Goal: Complete application form

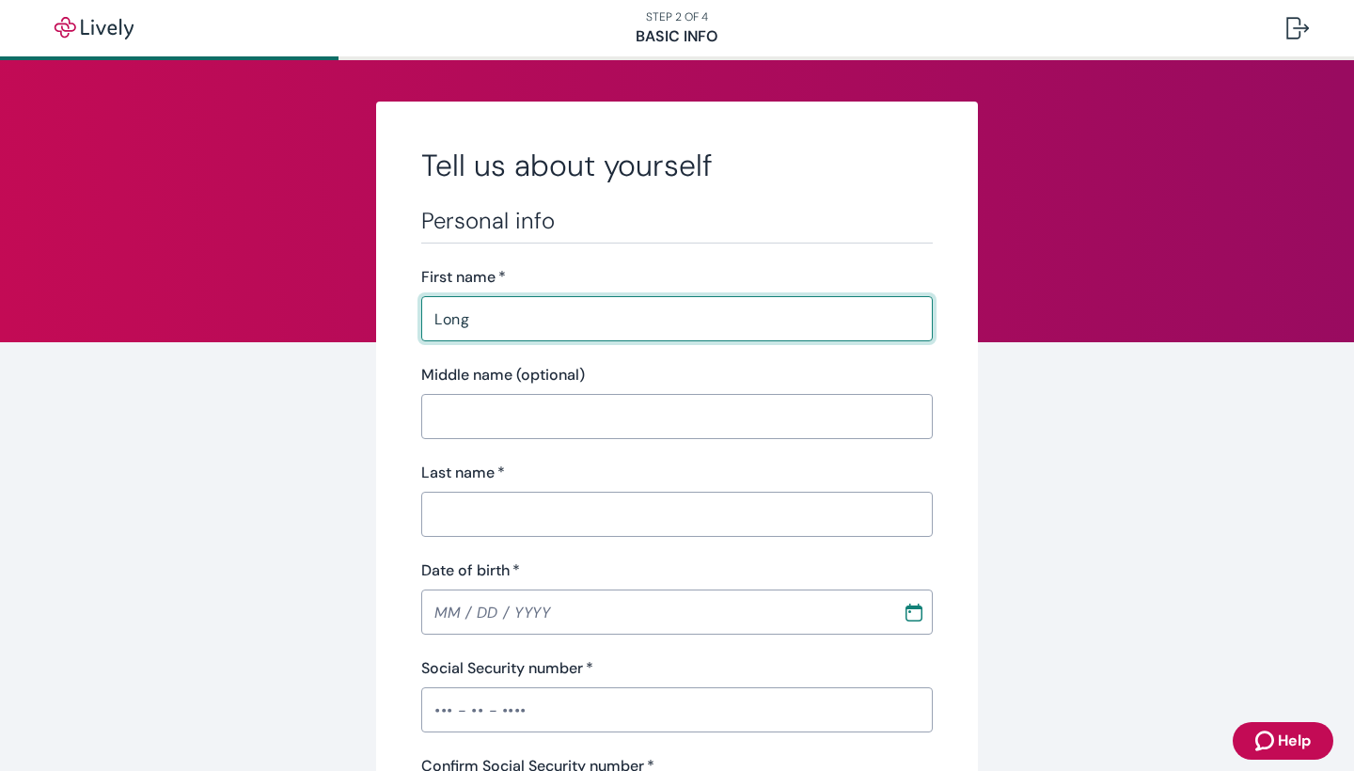
click at [498, 320] on input "Long" at bounding box center [677, 319] width 512 height 38
type input "[PERSON_NAME]"
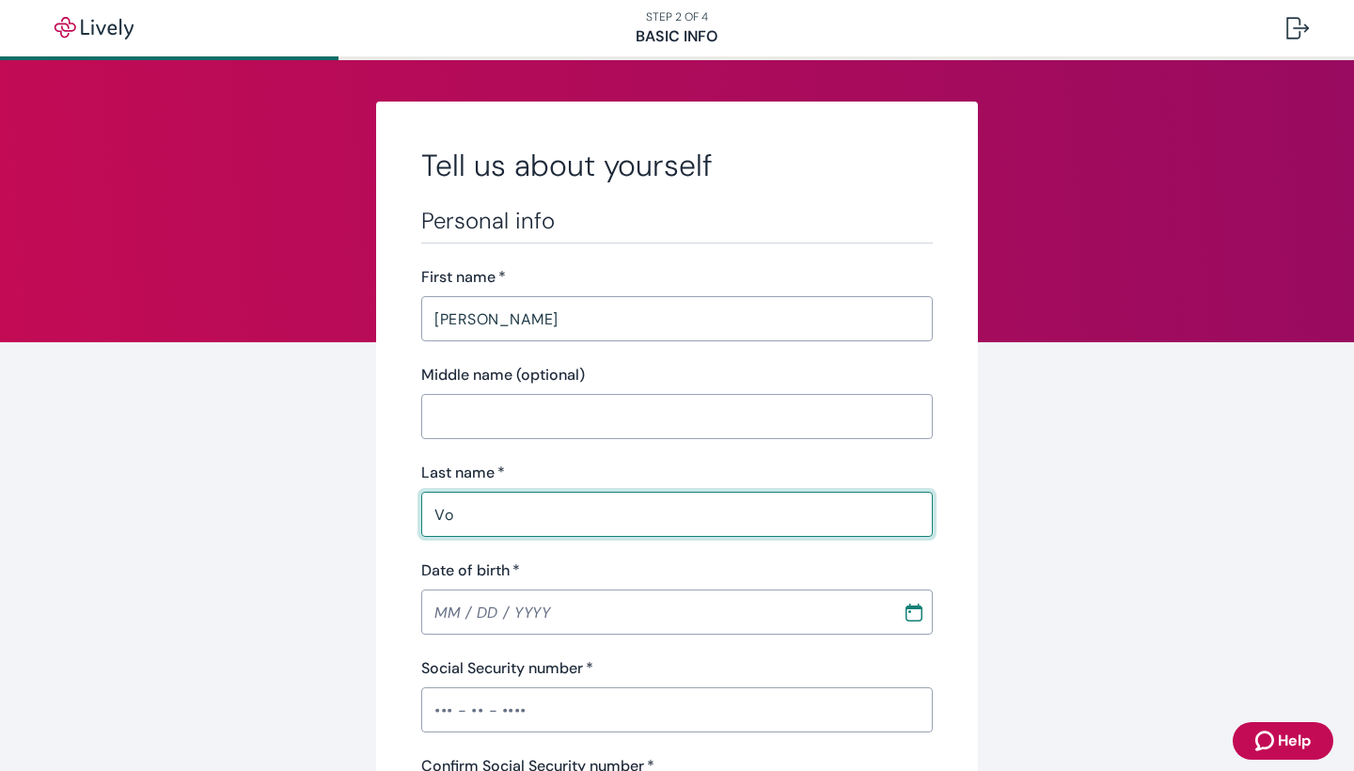
scroll to position [158, 0]
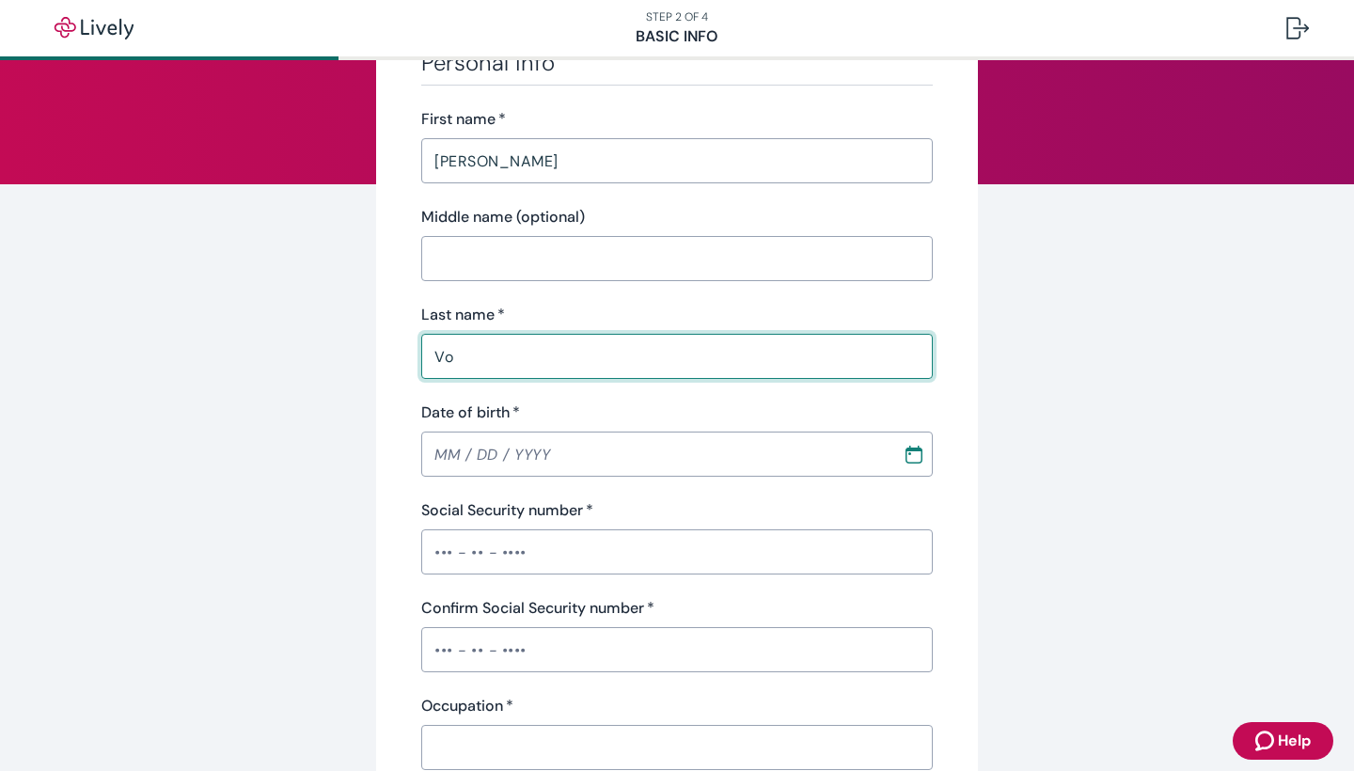
type input "Vo"
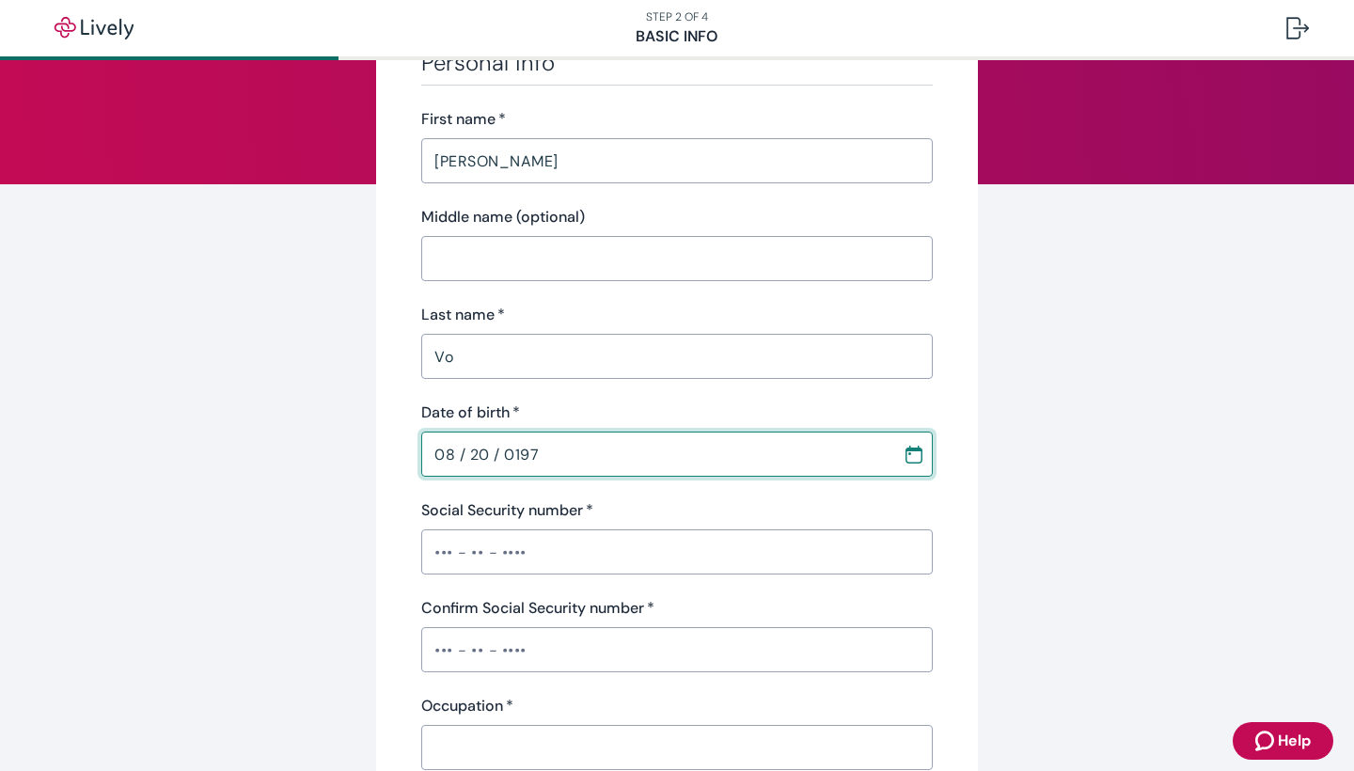
type input "[DATE]"
click at [428, 556] on input "Social Security number   *" at bounding box center [677, 552] width 512 height 38
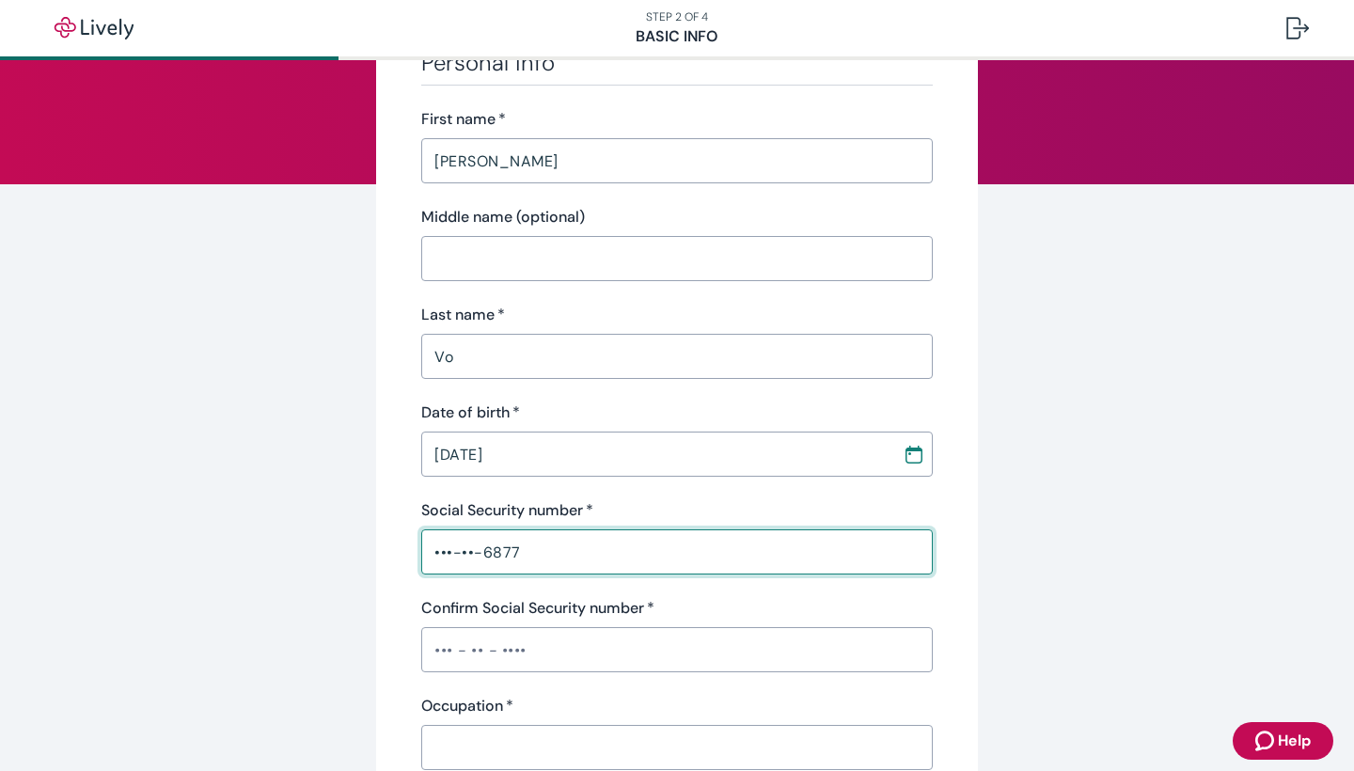
type input "•••-••-6877"
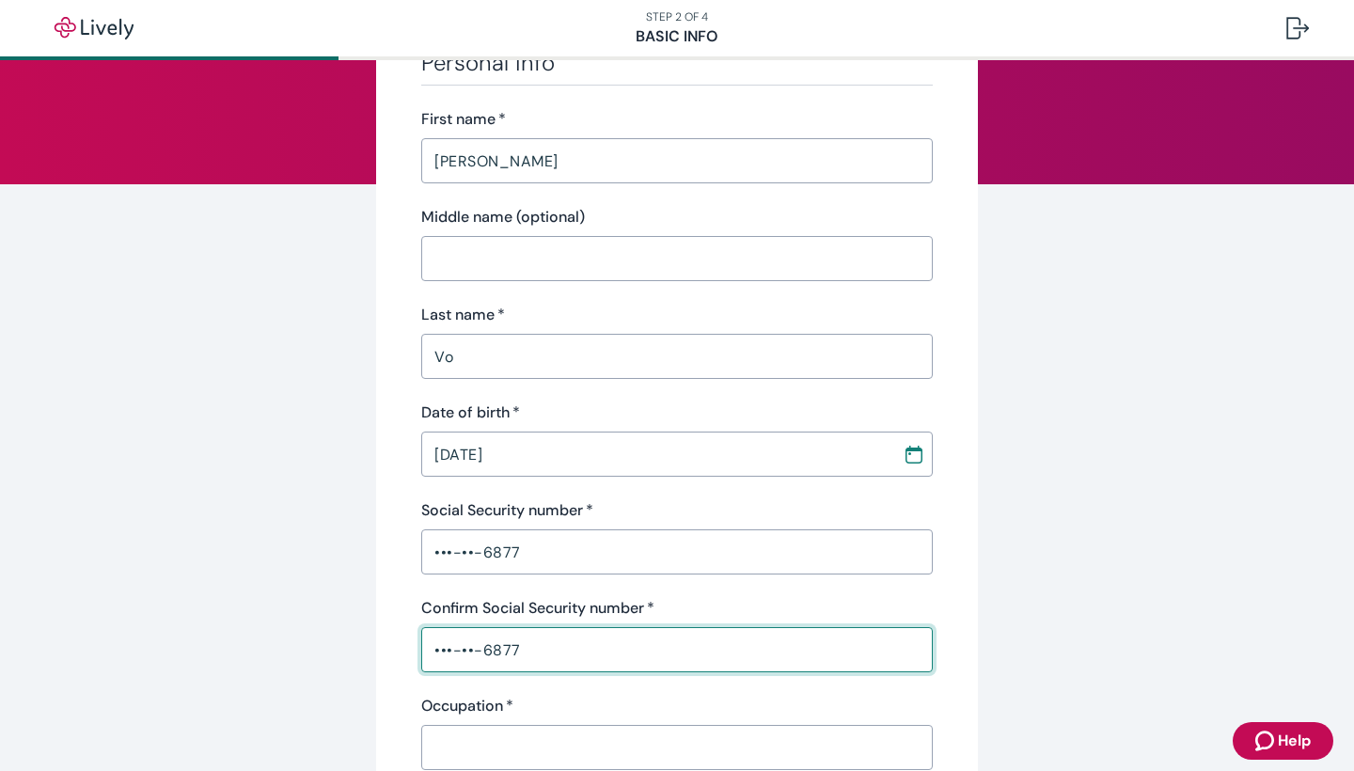
scroll to position [336, 0]
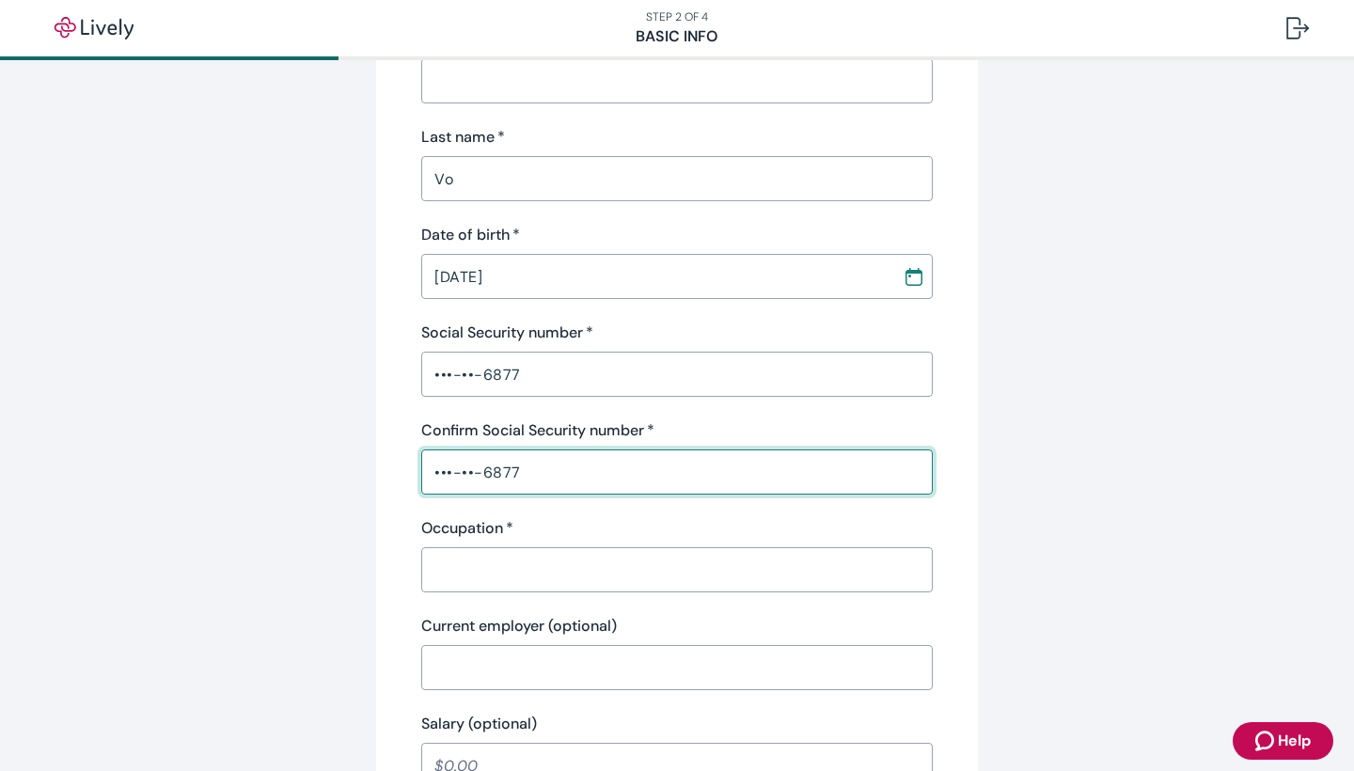
type input "•••-••-6877"
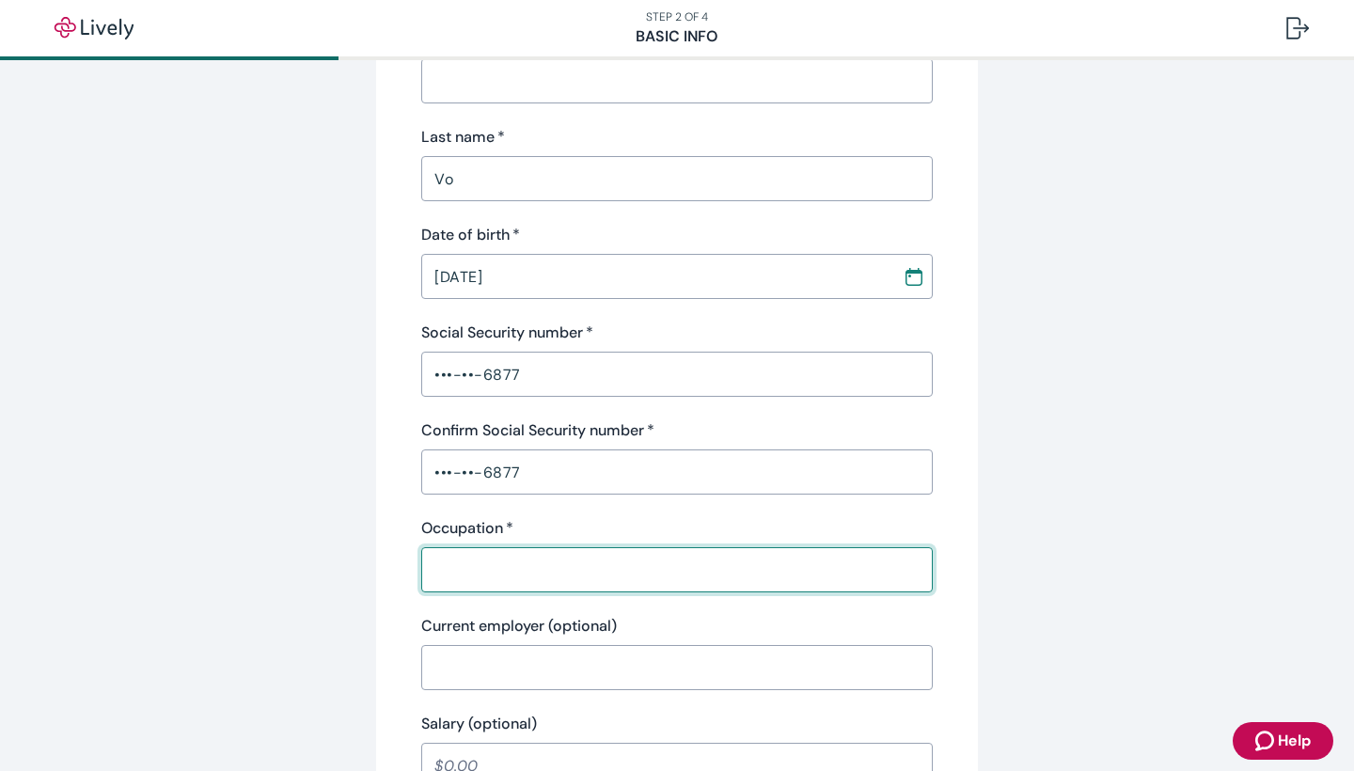
click at [530, 566] on input "Occupation   *" at bounding box center [677, 570] width 512 height 38
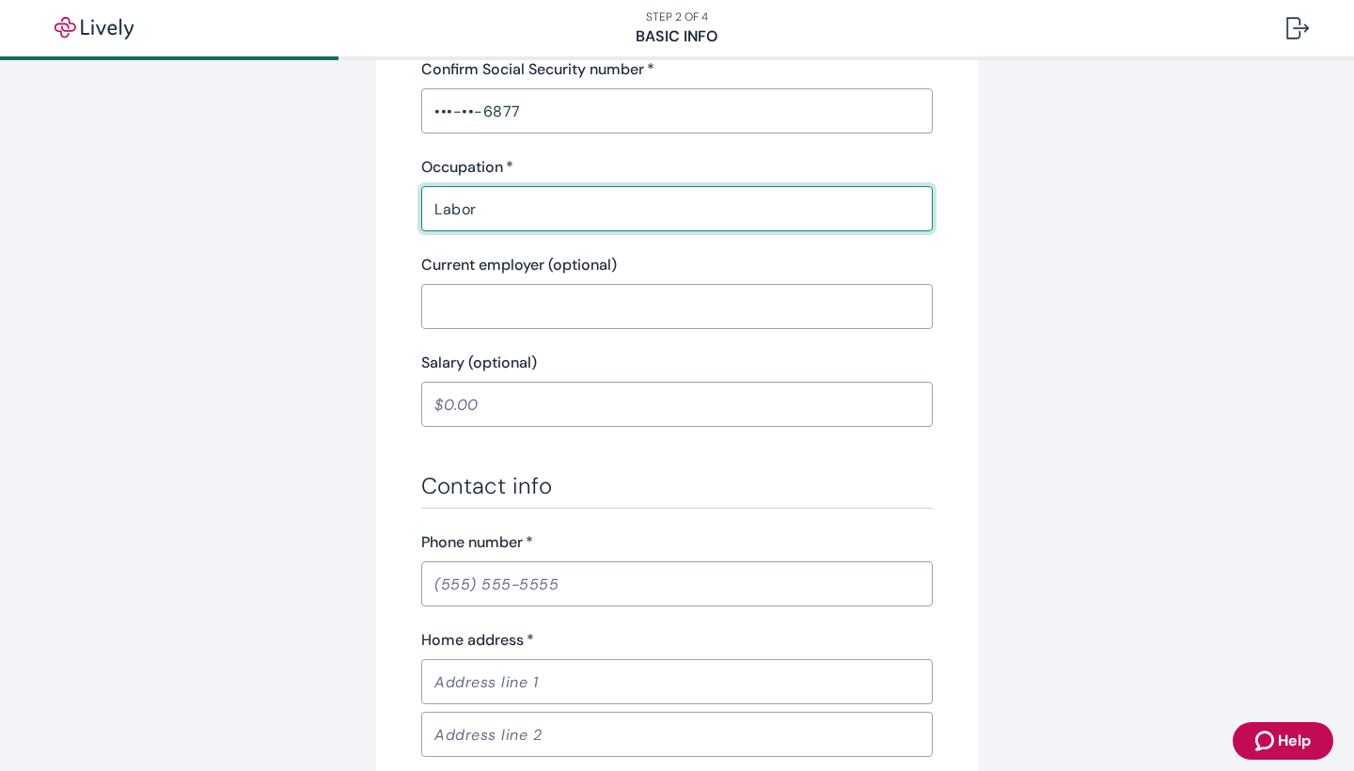
scroll to position [811, 0]
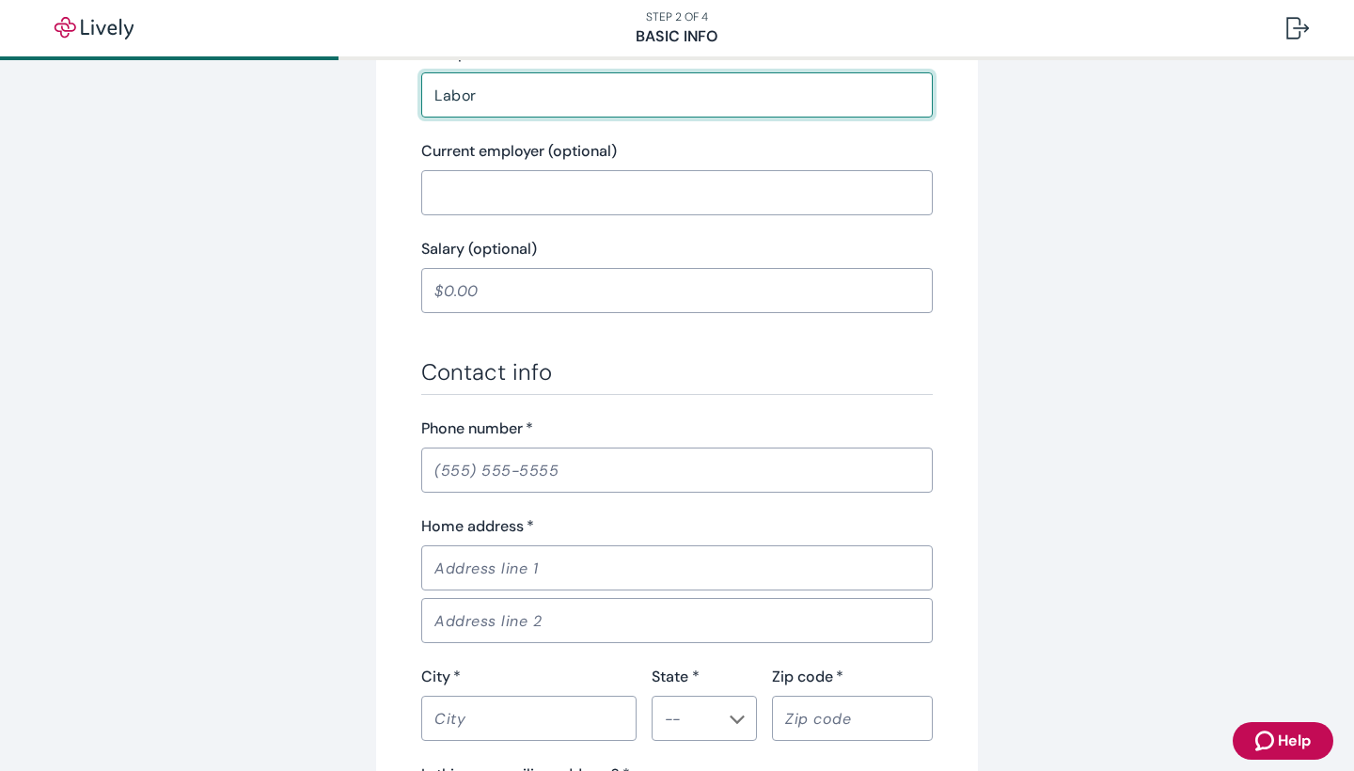
type input "Labor"
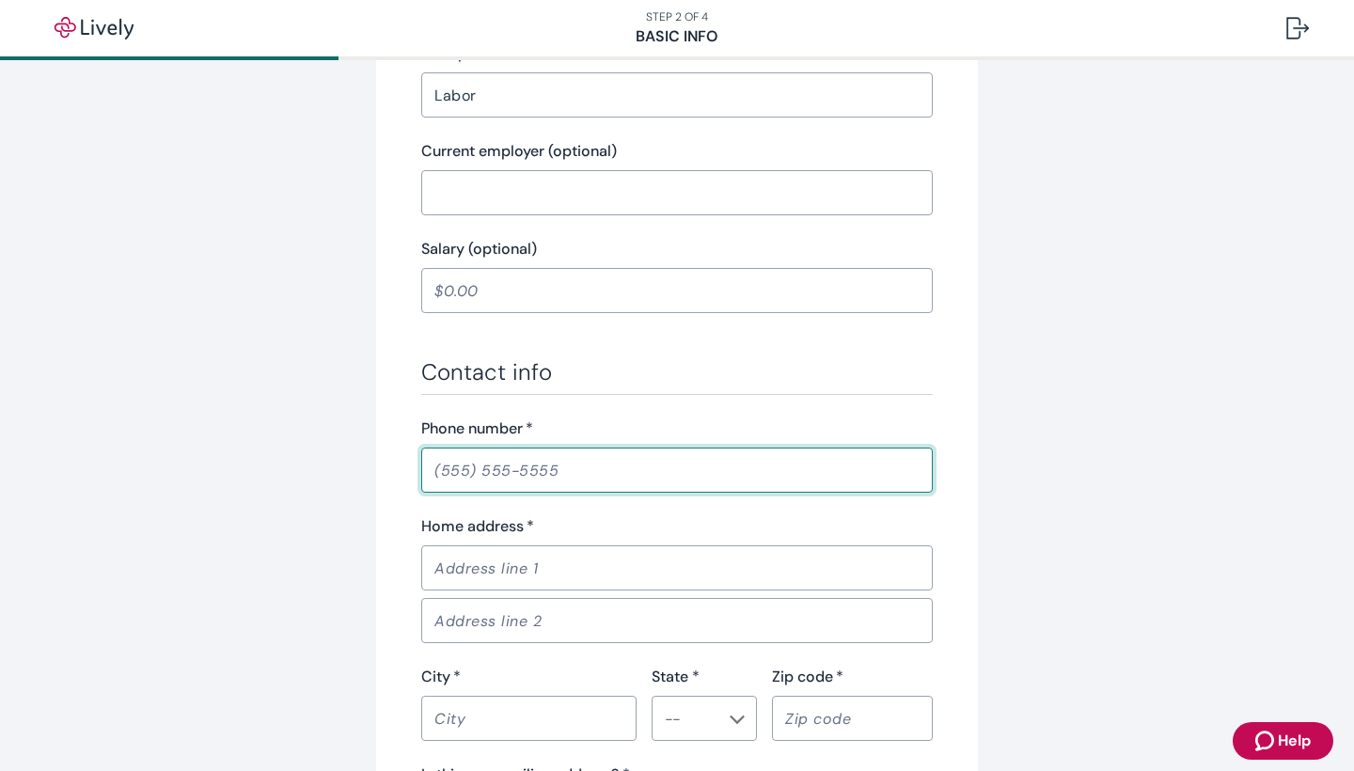
type input "[PHONE_NUMBER]"
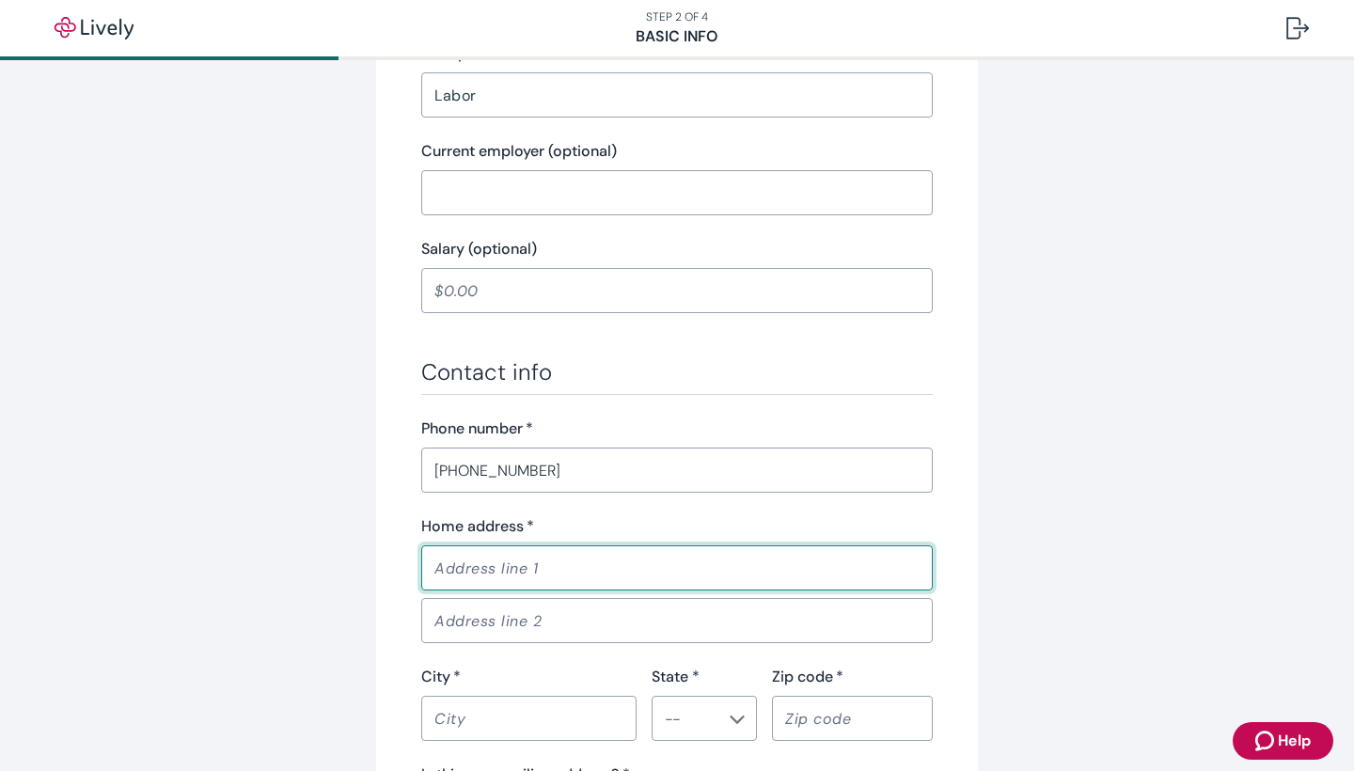
type input "[STREET_ADDRESS]"
type input "Shakopee"
type input "MN"
type input "55379"
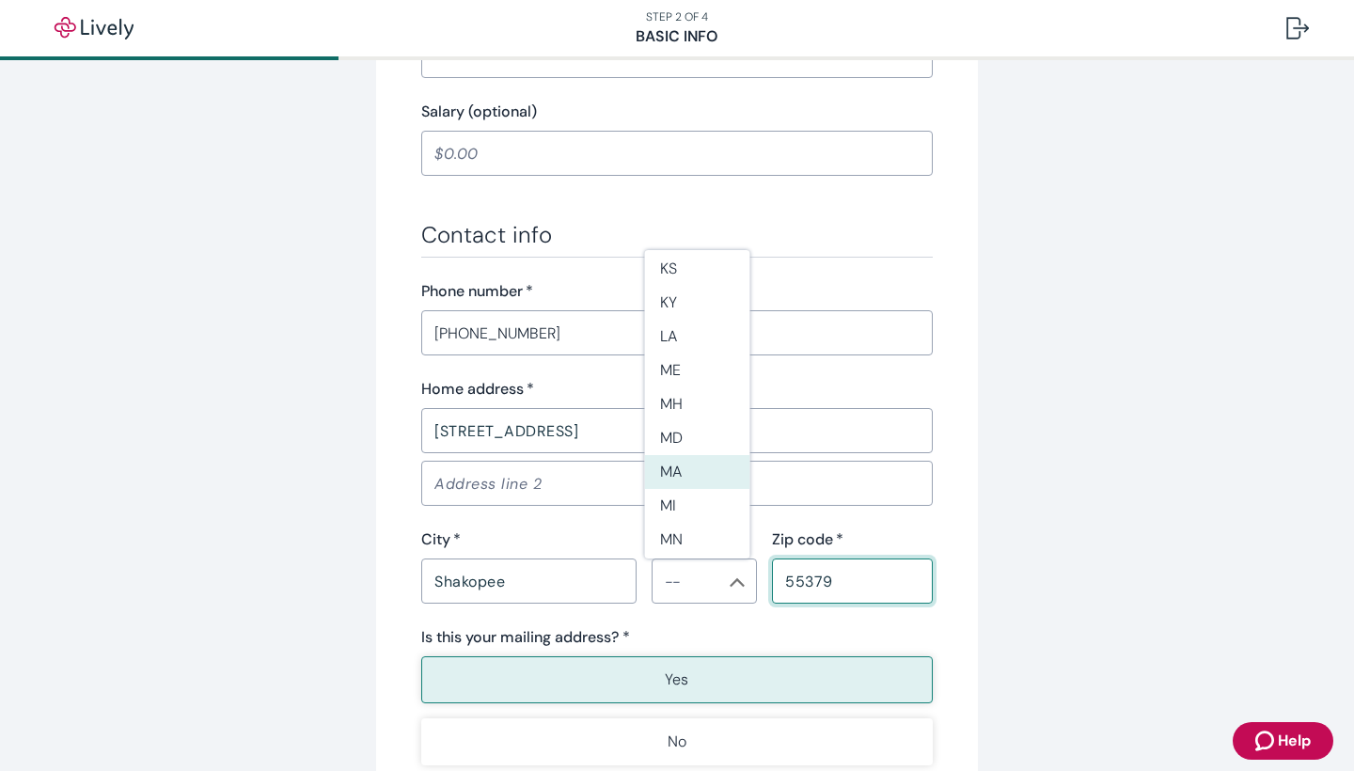
scroll to position [694, 0]
click at [695, 488] on li "MN" at bounding box center [697, 495] width 105 height 34
type input "MN"
click at [1055, 560] on div "Tell us about yourself Personal info First name   * [PERSON_NAME] ​ Middle name…" at bounding box center [677, 30] width 903 height 1755
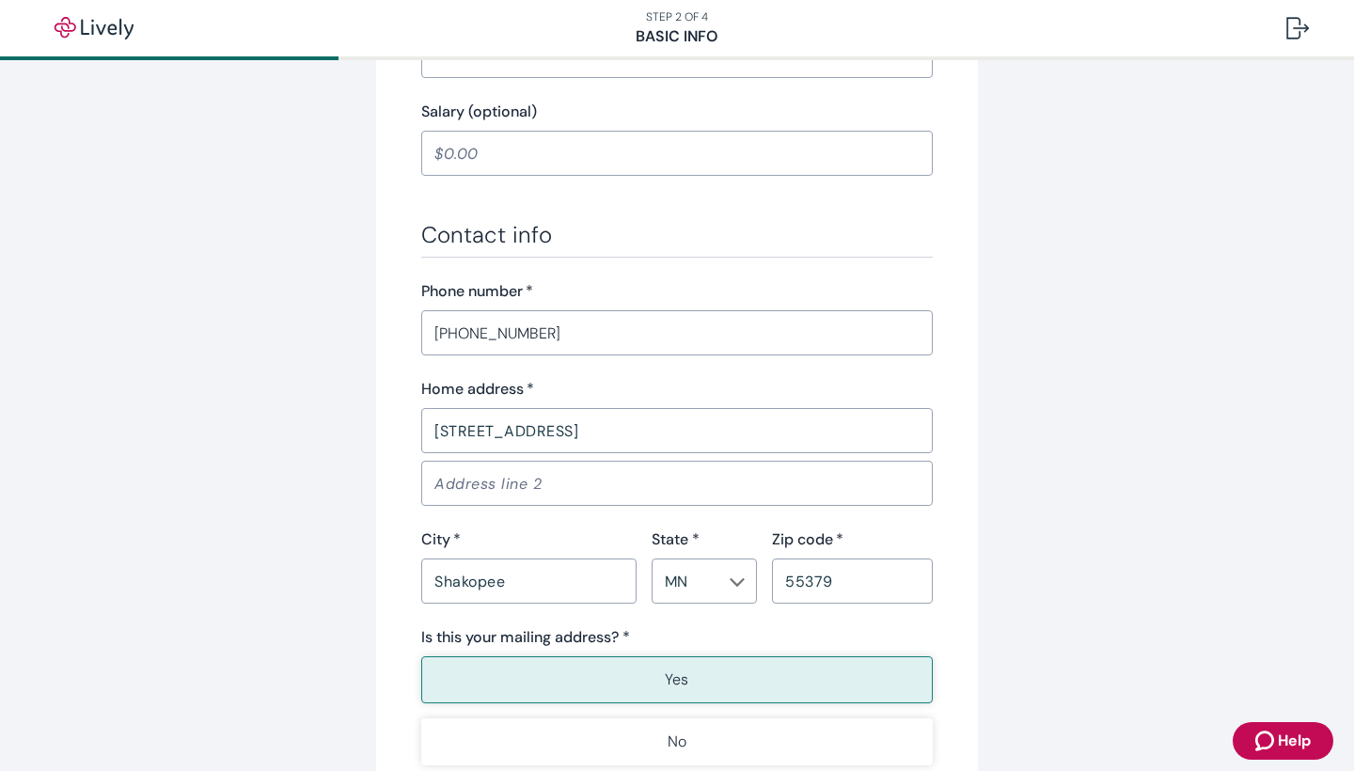
scroll to position [1105, 0]
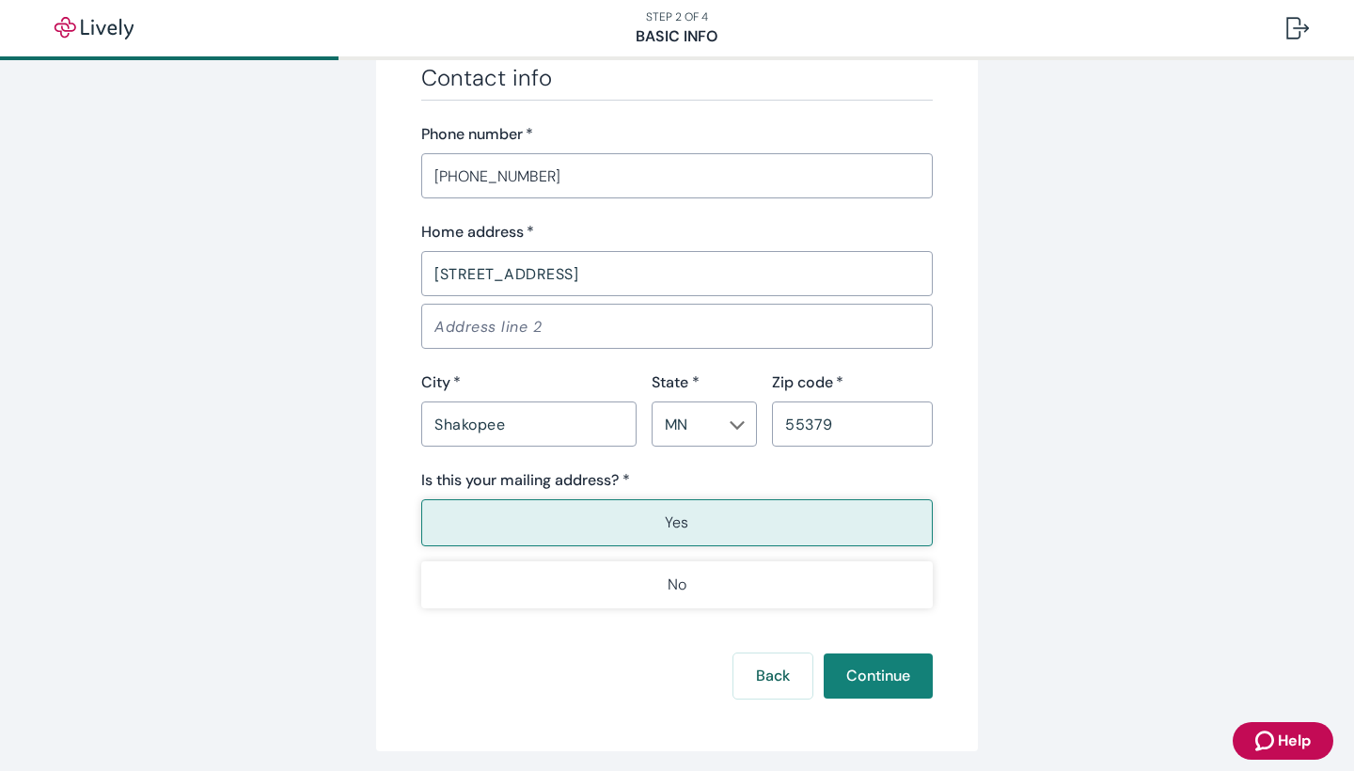
click at [732, 518] on button "Yes" at bounding box center [677, 522] width 512 height 47
click at [898, 681] on button "Continue" at bounding box center [878, 676] width 109 height 45
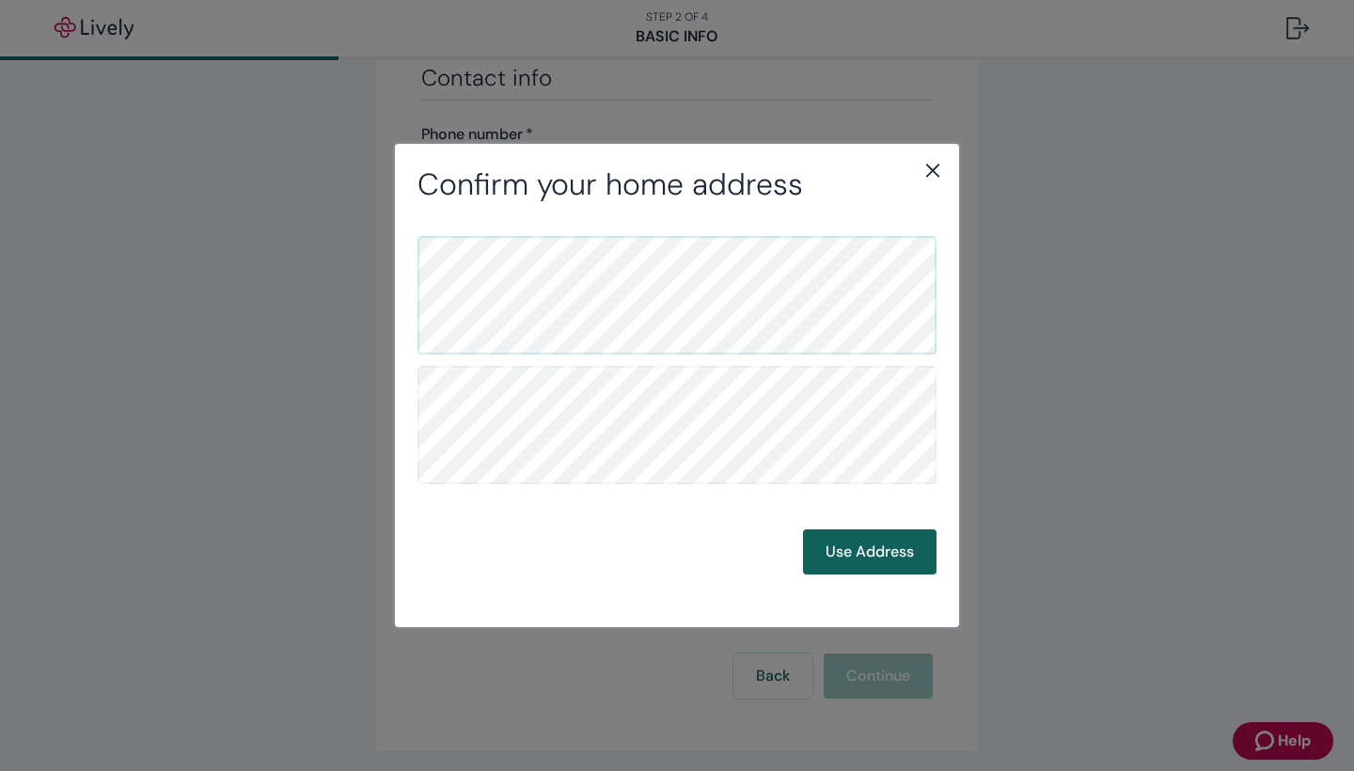
click at [892, 566] on button "Use Address" at bounding box center [870, 552] width 134 height 45
click at [865, 555] on button "Use Address" at bounding box center [870, 552] width 134 height 45
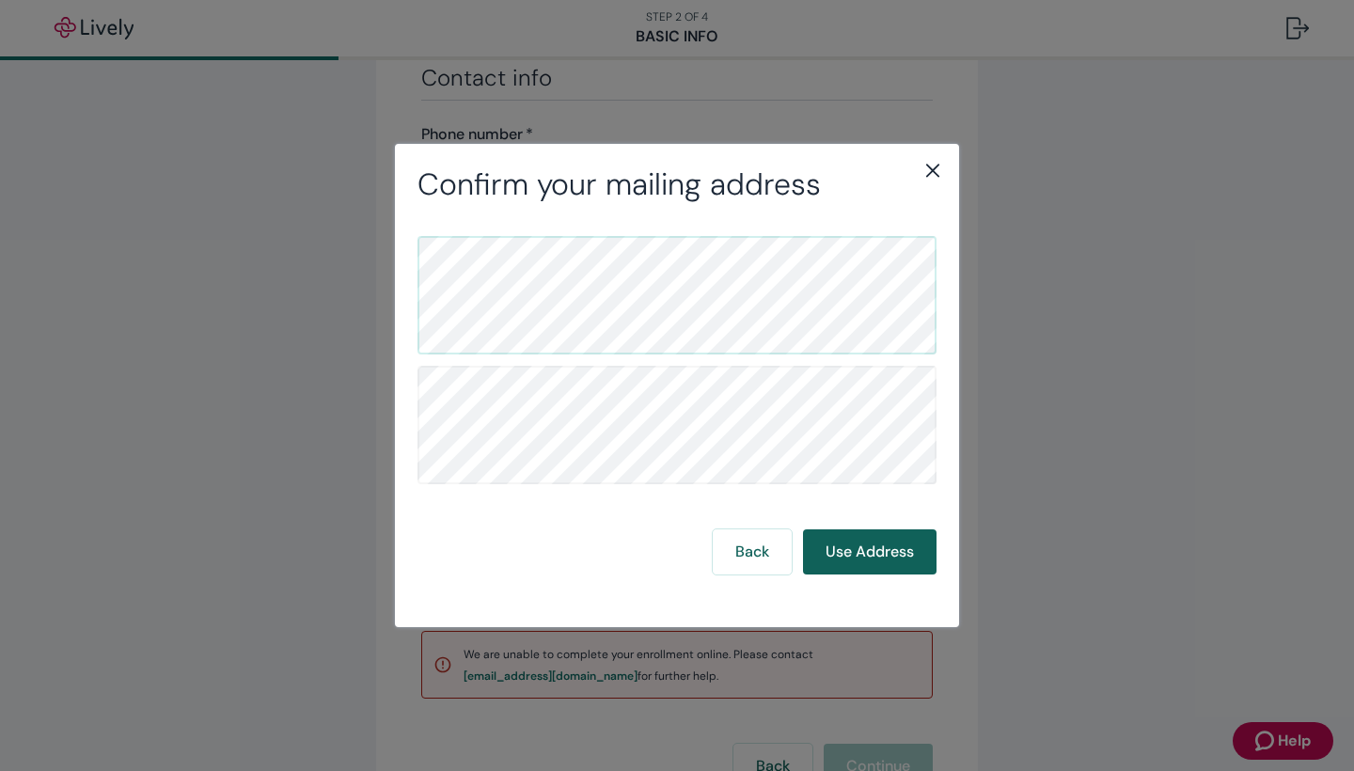
click at [863, 550] on button "Use Address" at bounding box center [870, 552] width 134 height 45
click at [859, 553] on button "Use Address" at bounding box center [870, 552] width 134 height 45
click at [832, 556] on button "Use Address" at bounding box center [870, 552] width 134 height 45
click at [770, 552] on button "Back" at bounding box center [752, 552] width 79 height 45
click at [934, 166] on icon "close" at bounding box center [933, 170] width 23 height 23
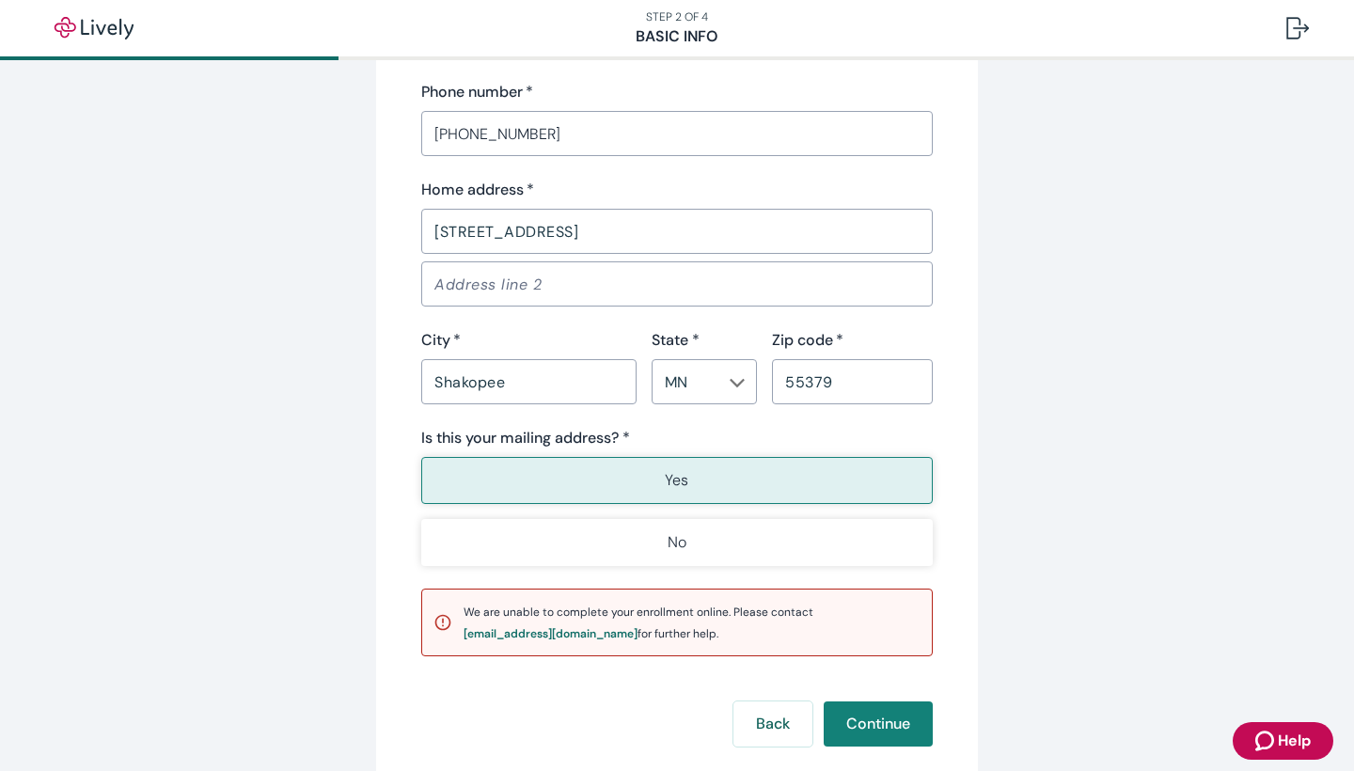
scroll to position [1264, 0]
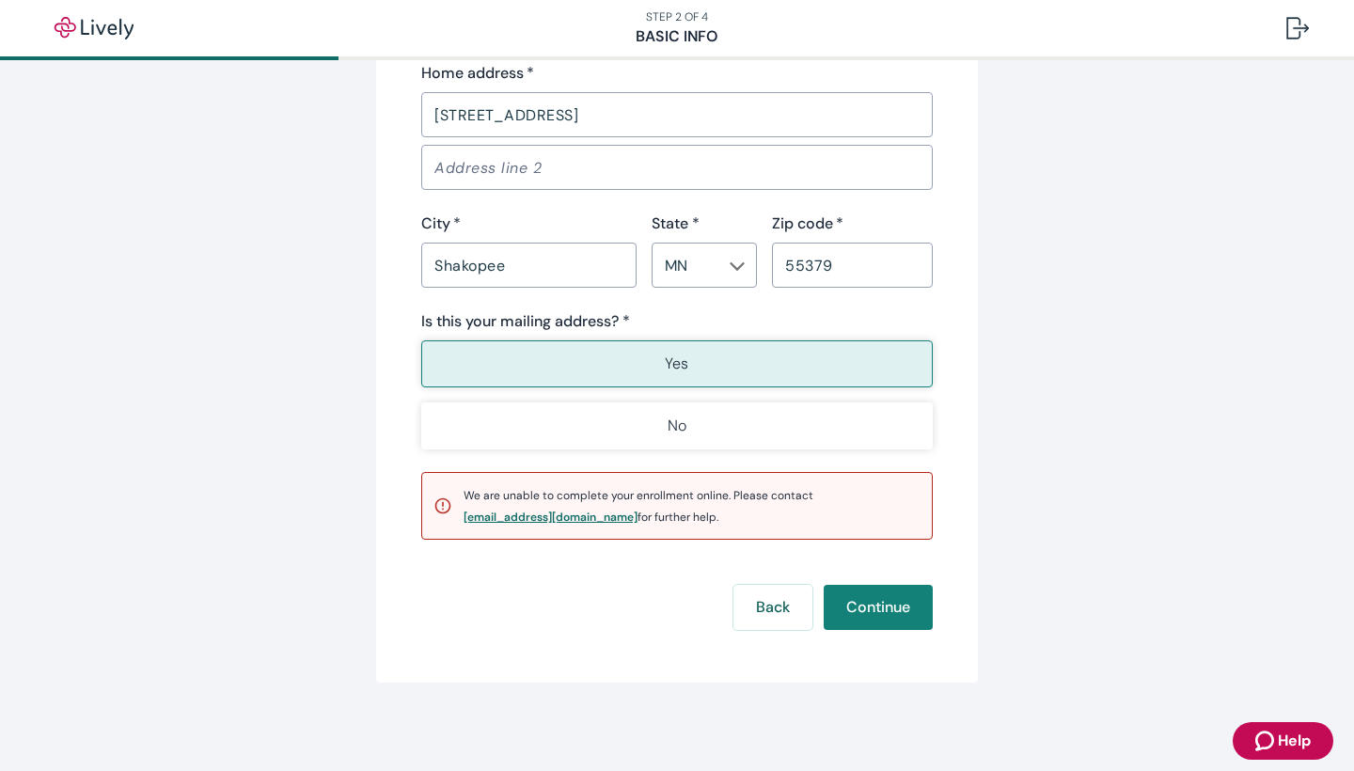
click at [483, 513] on div "[EMAIL_ADDRESS][DOMAIN_NAME]" at bounding box center [551, 517] width 174 height 11
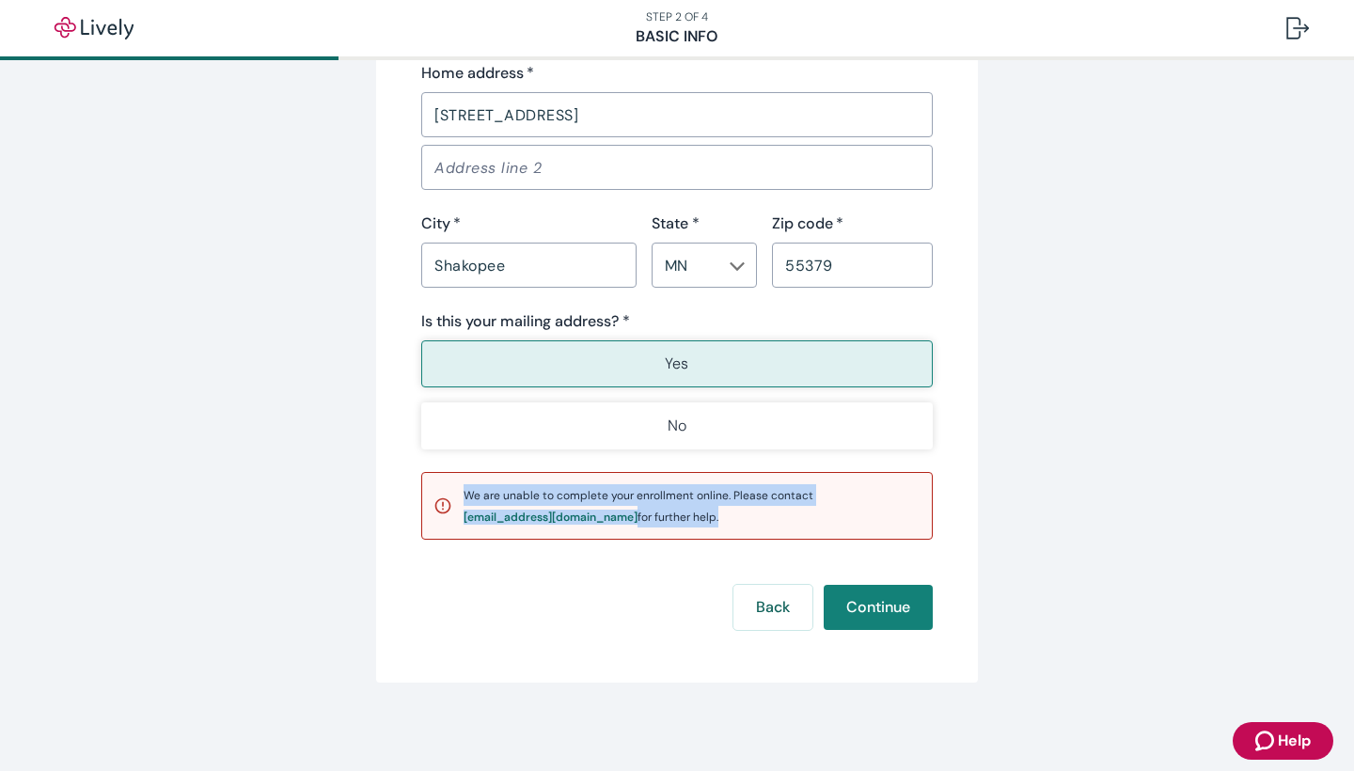
drag, startPoint x: 445, startPoint y: 517, endPoint x: 483, endPoint y: 526, distance: 38.6
click at [483, 526] on div "We are unable to complete your enrollment online. Please contact [EMAIL_ADDRESS…" at bounding box center [677, 506] width 512 height 68
drag, startPoint x: 532, startPoint y: 576, endPoint x: 564, endPoint y: 558, distance: 36.6
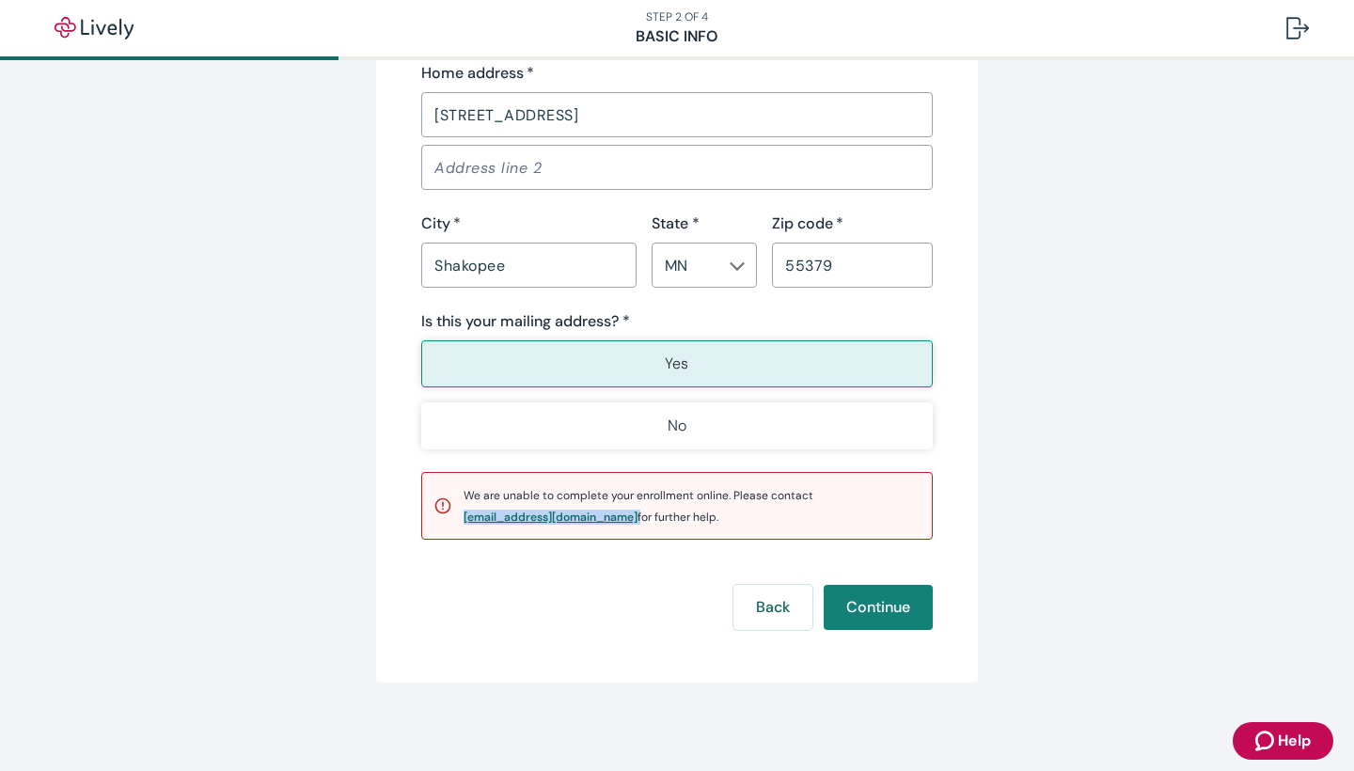
drag, startPoint x: 583, startPoint y: 518, endPoint x: 457, endPoint y: 515, distance: 126.1
click at [464, 515] on span "We are unable to complete your enrollment online. Please contact [EMAIL_ADDRESS…" at bounding box center [639, 506] width 350 height 37
copy div "[EMAIL_ADDRESS][DOMAIN_NAME]"
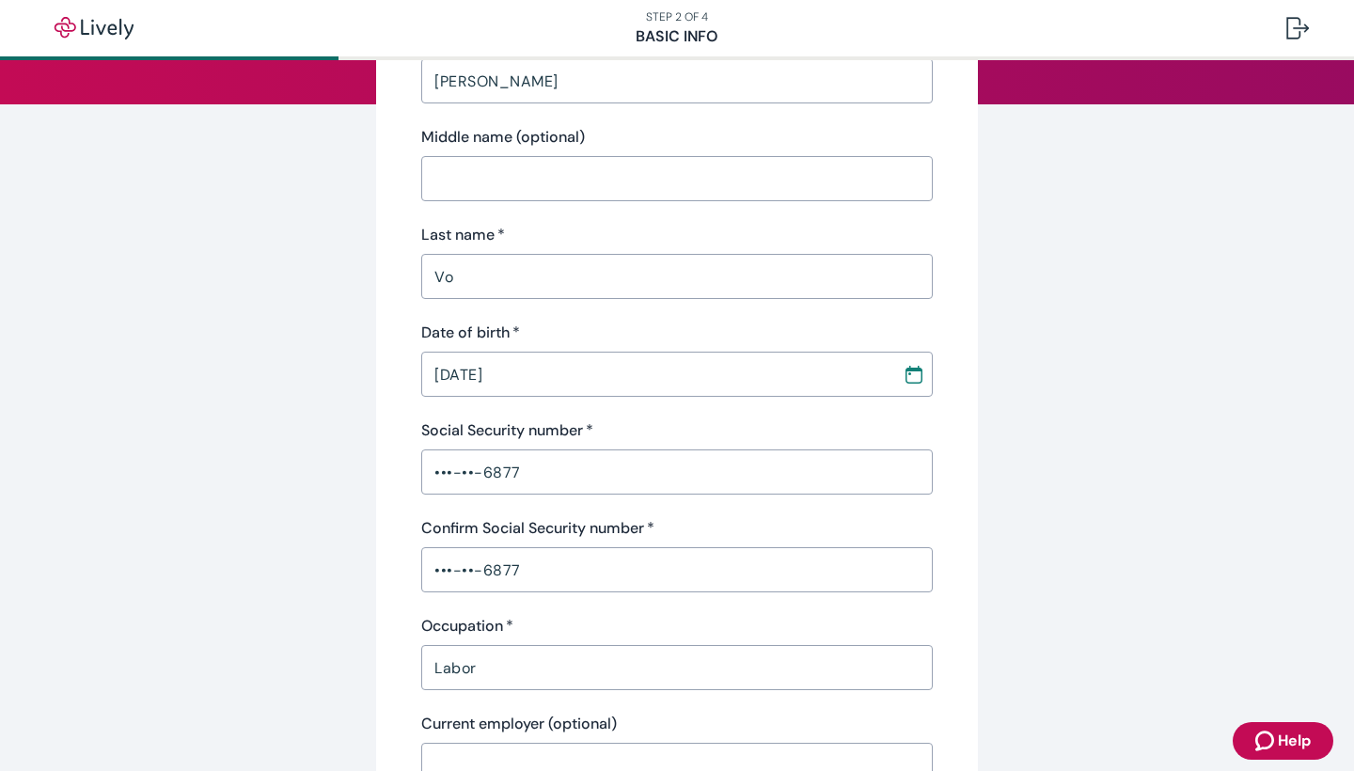
scroll to position [0, 0]
